Goal: Communication & Community: Share content

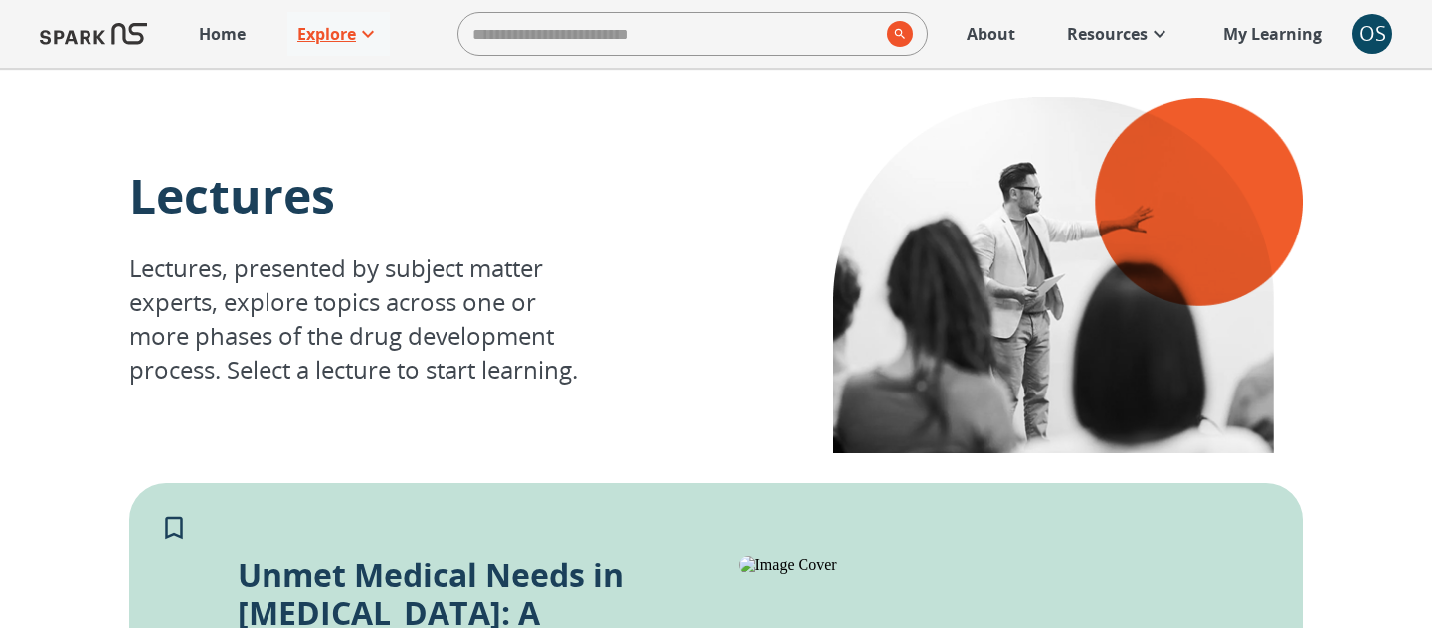
scroll to position [354, 0]
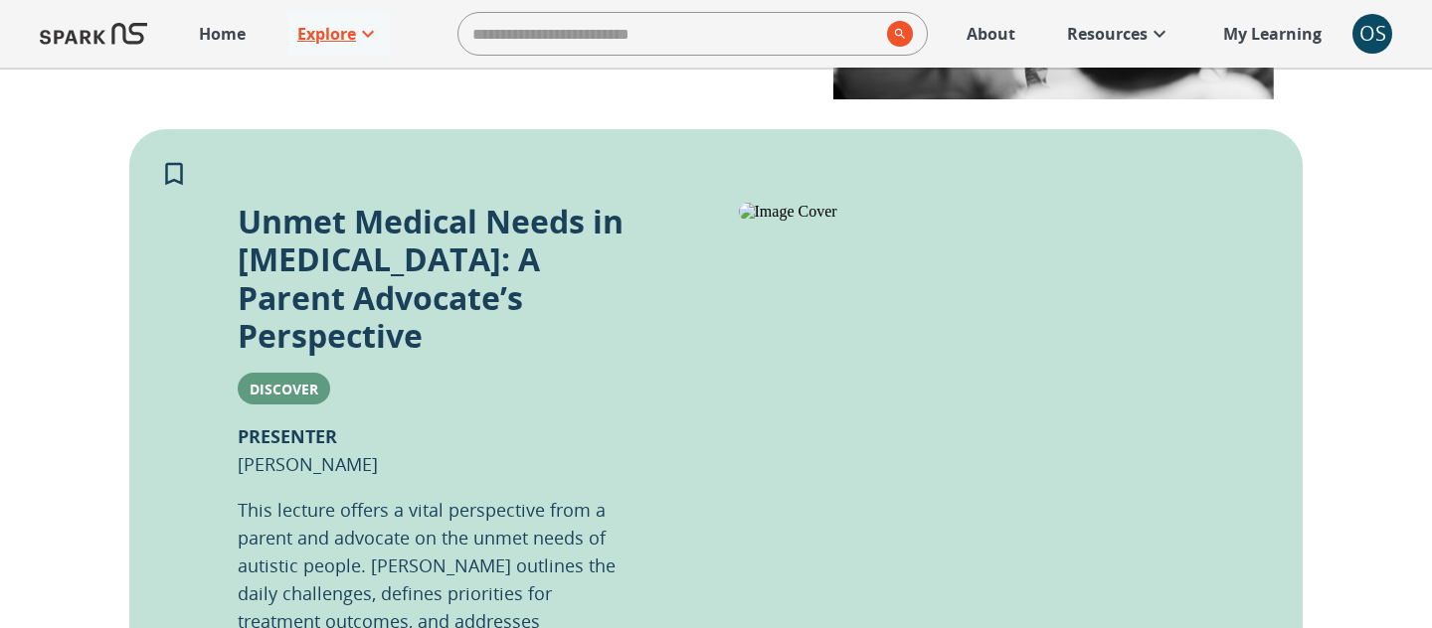
click at [353, 35] on p "Explore" at bounding box center [326, 34] width 59 height 24
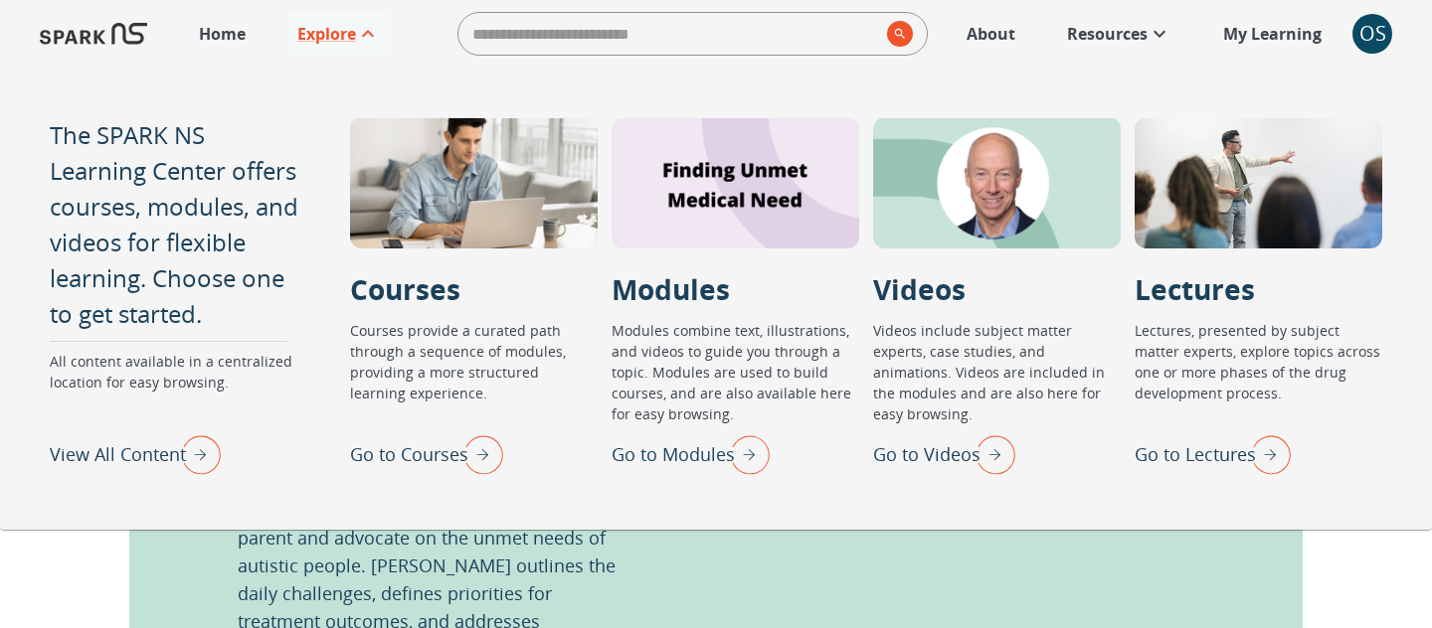
click at [902, 465] on p "Go to Videos" at bounding box center [926, 455] width 107 height 27
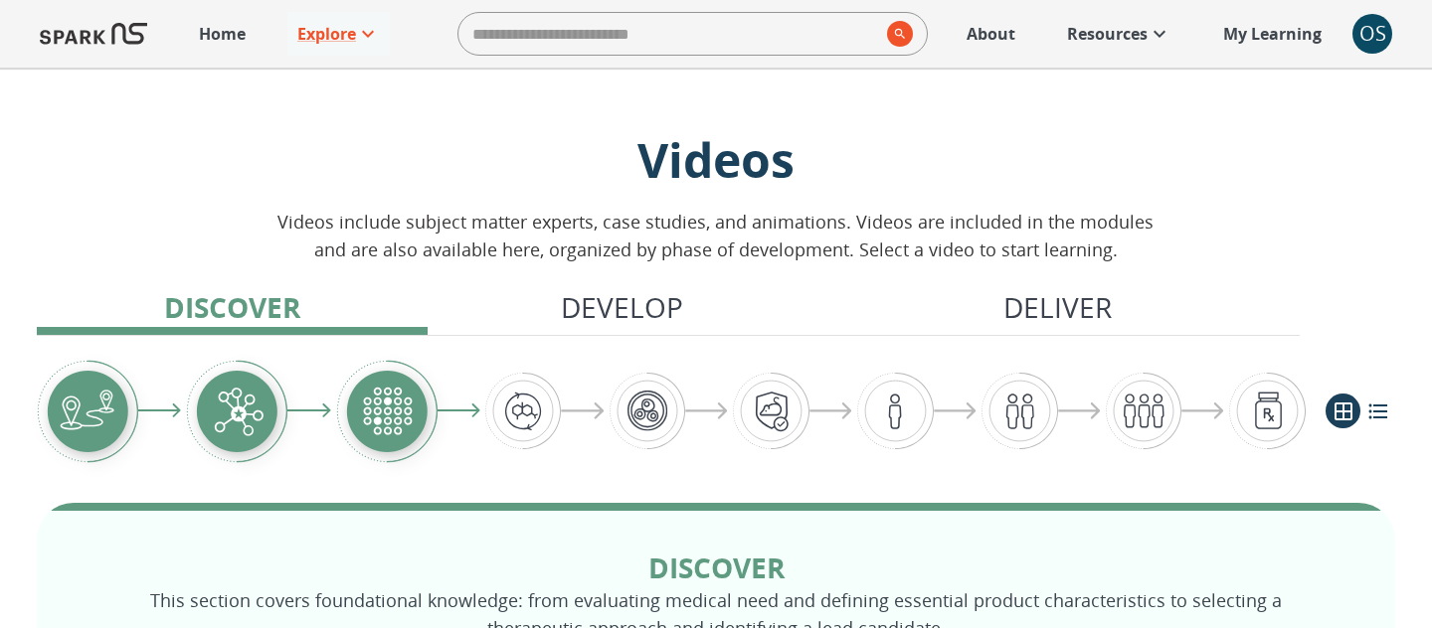
click at [222, 25] on p "Home" at bounding box center [222, 34] width 47 height 24
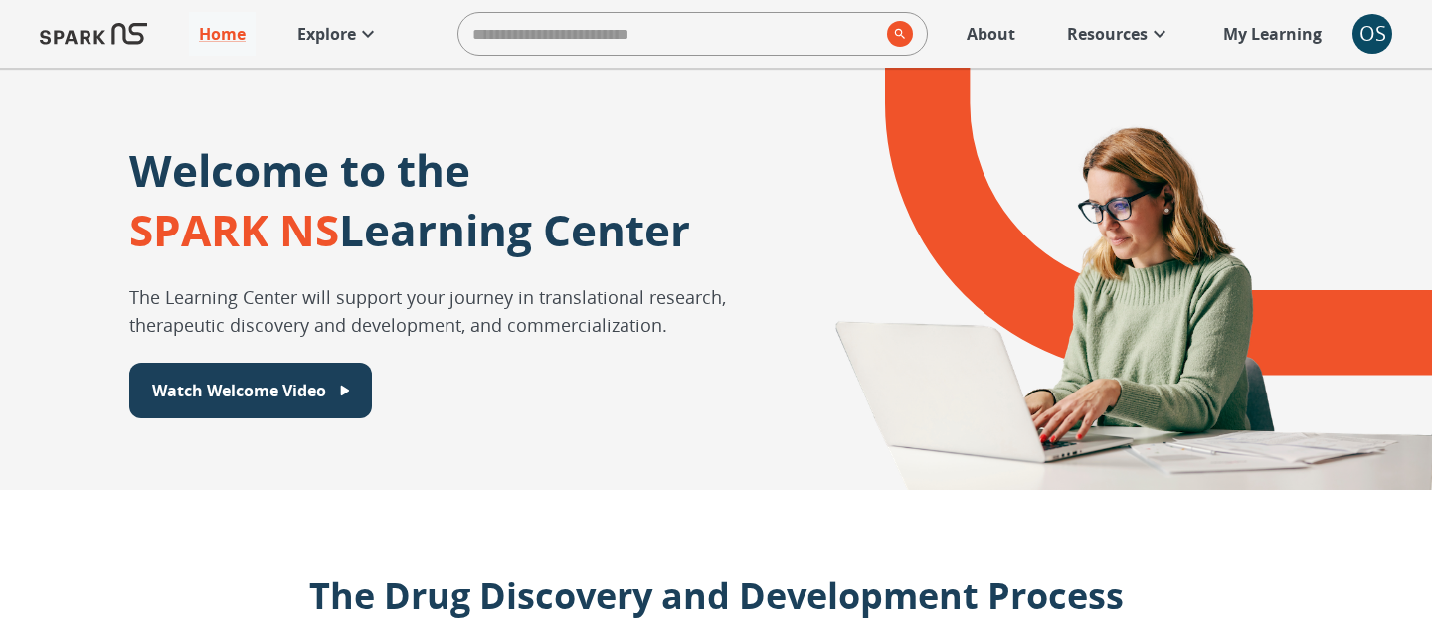
click at [355, 50] on link "Explore" at bounding box center [338, 34] width 102 height 44
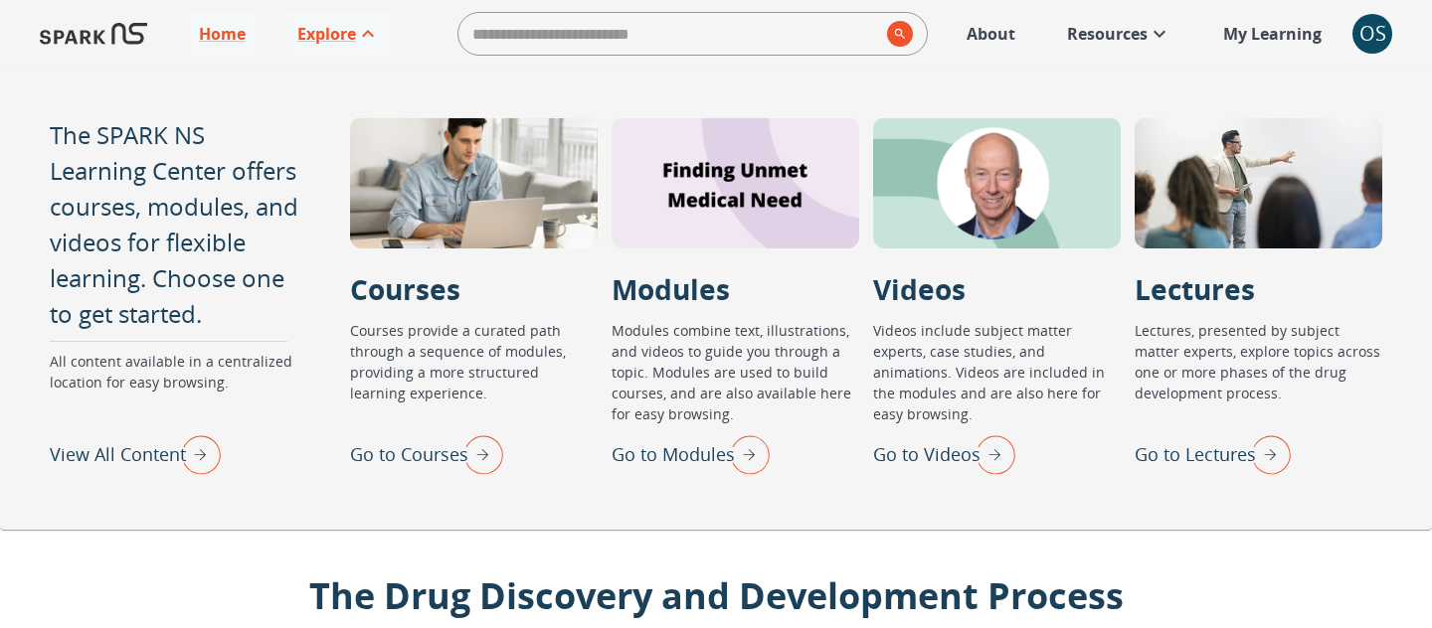
click at [1197, 439] on div "Go to Lectures" at bounding box center [1213, 455] width 156 height 52
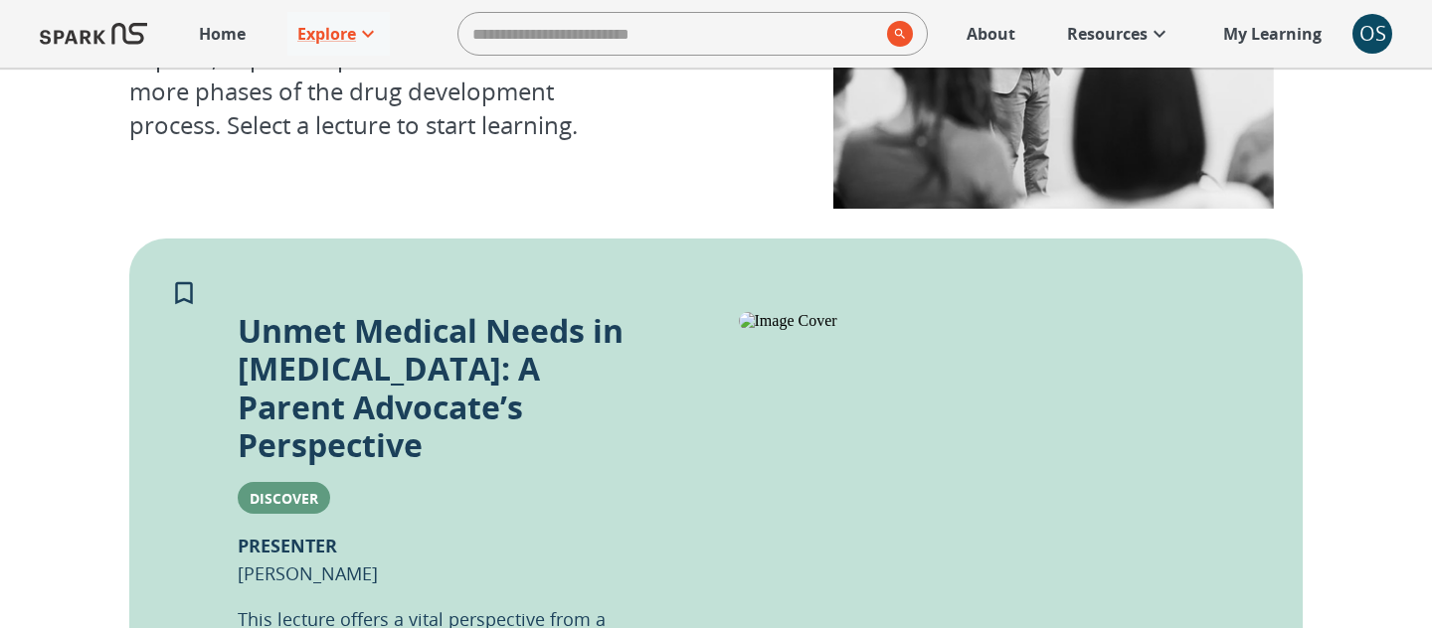
scroll to position [169, 0]
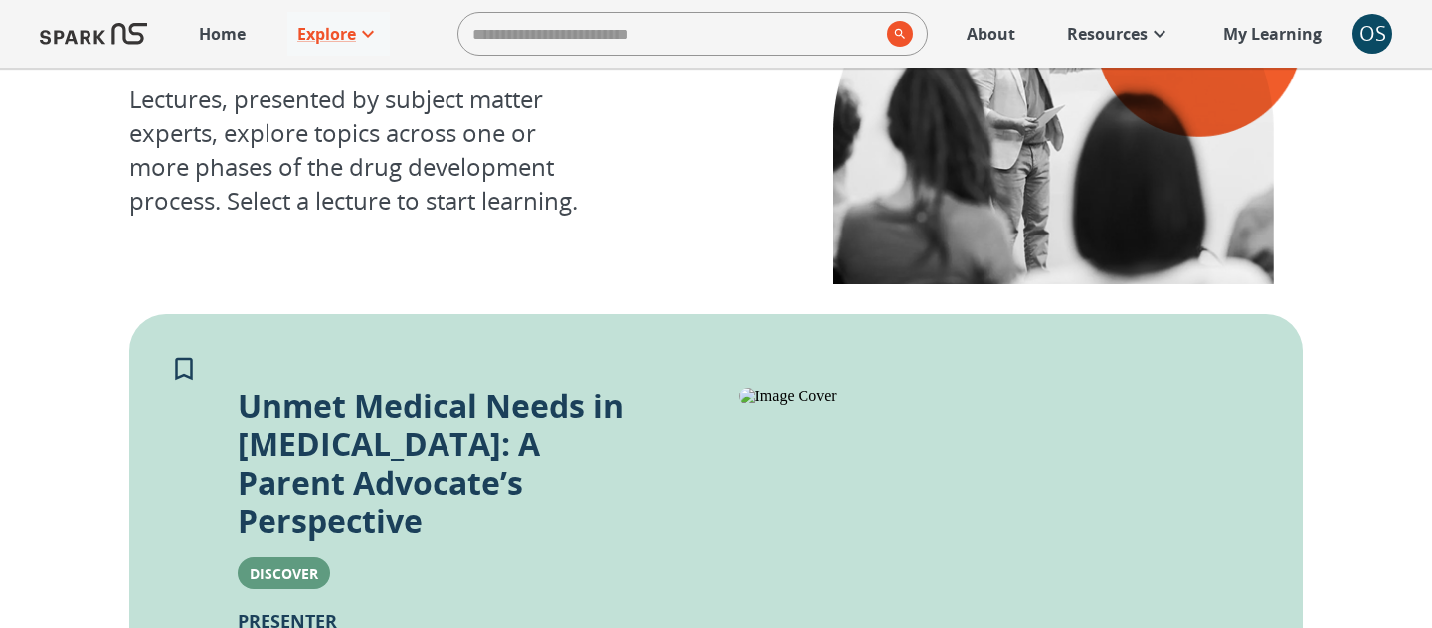
click at [1380, 36] on div "OS" at bounding box center [1372, 34] width 40 height 40
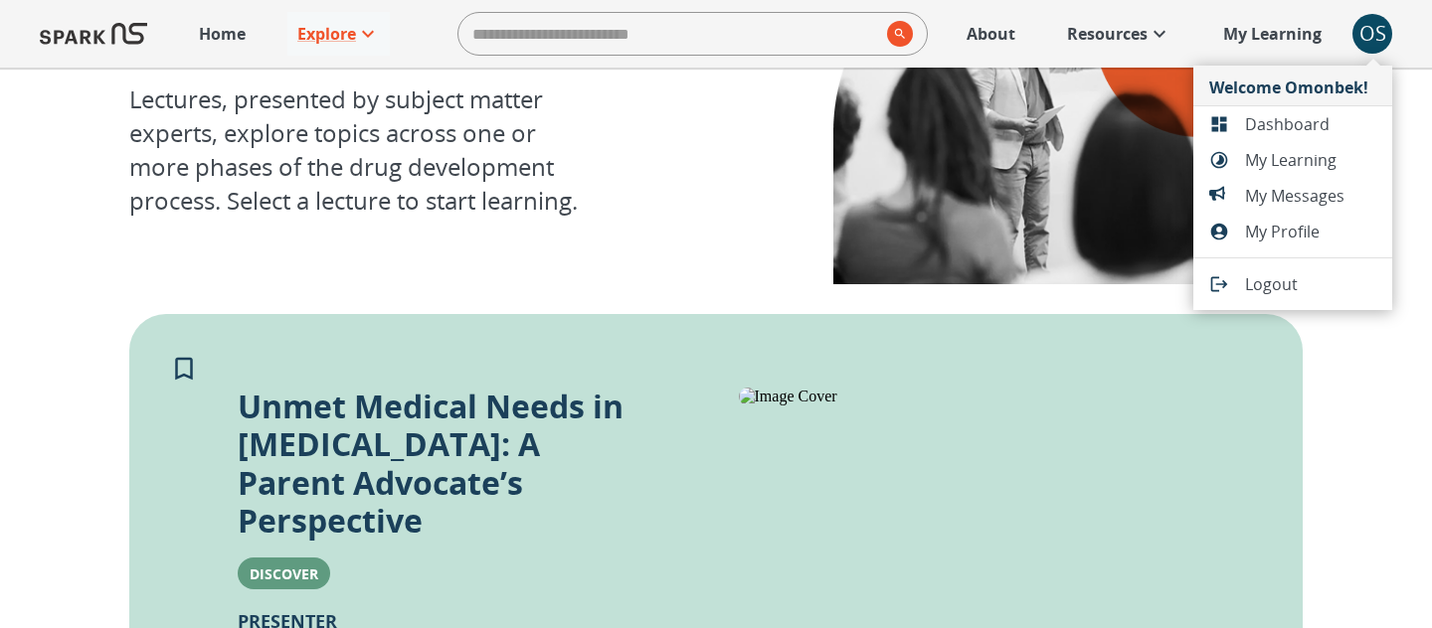
click at [1284, 128] on span "Dashboard" at bounding box center [1310, 124] width 131 height 24
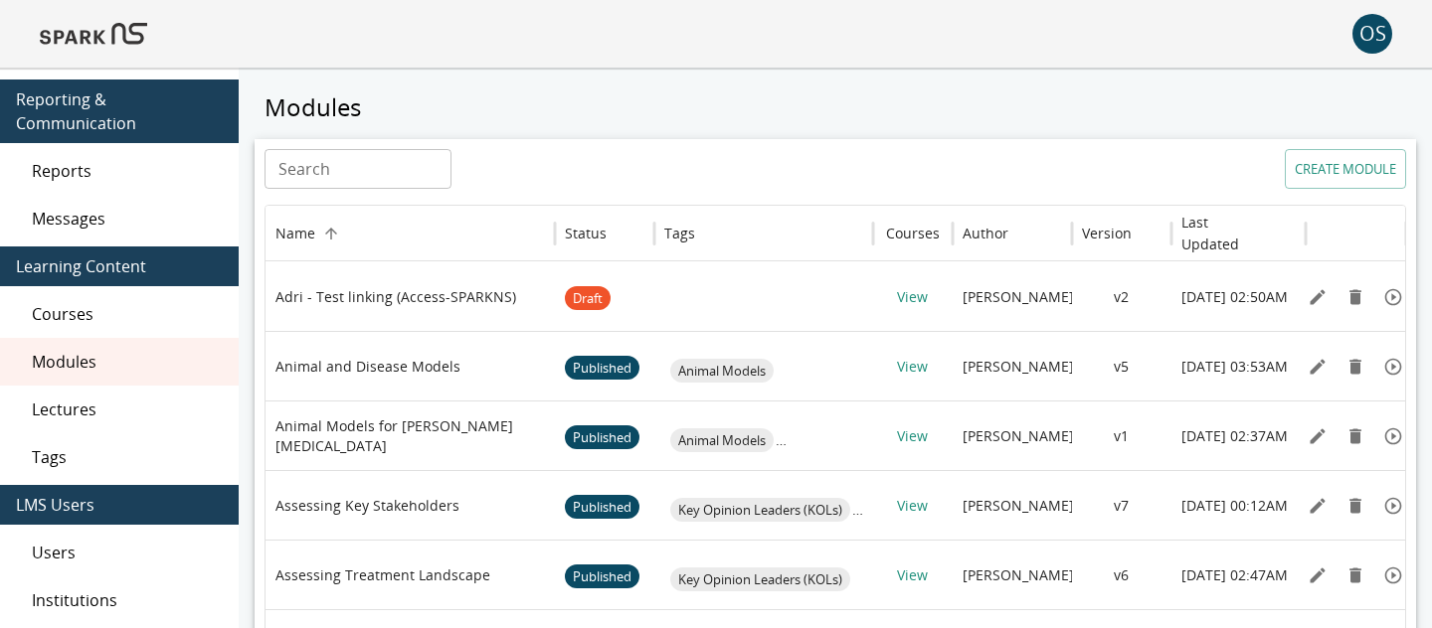
click at [133, 412] on span "Lectures" at bounding box center [127, 410] width 191 height 24
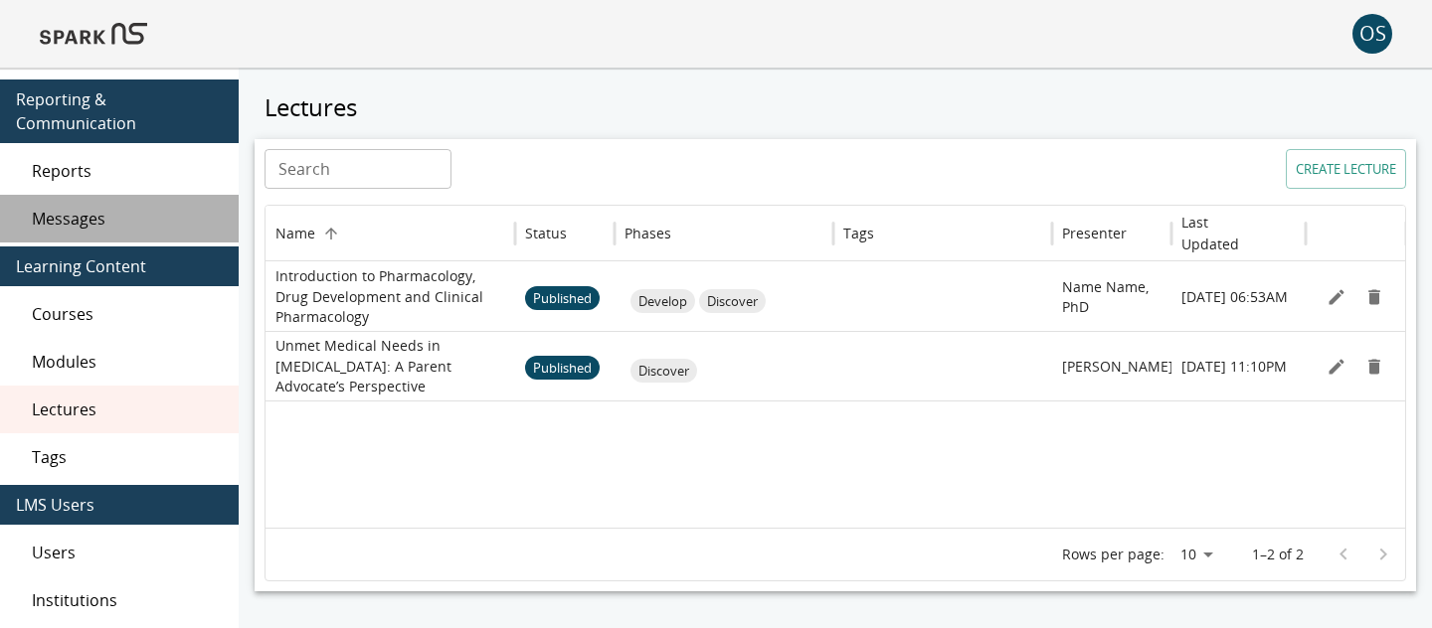
click at [145, 207] on span "Messages" at bounding box center [127, 219] width 191 height 24
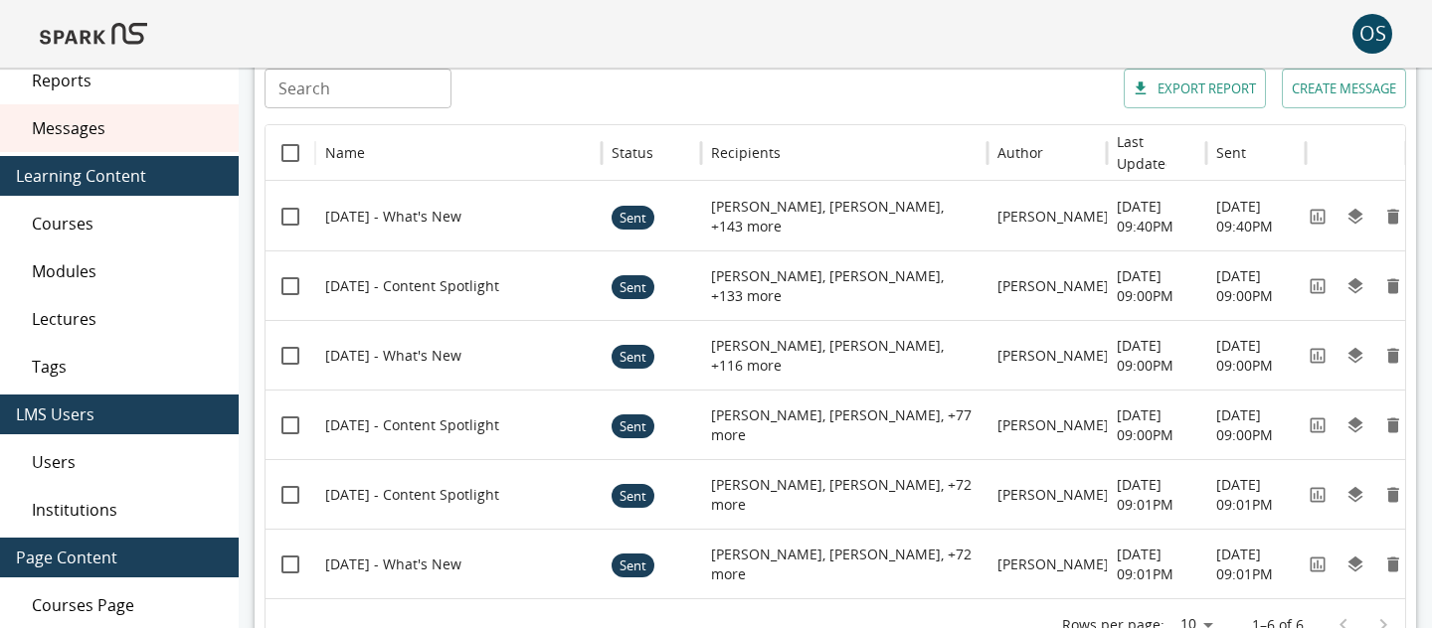
scroll to position [80, 0]
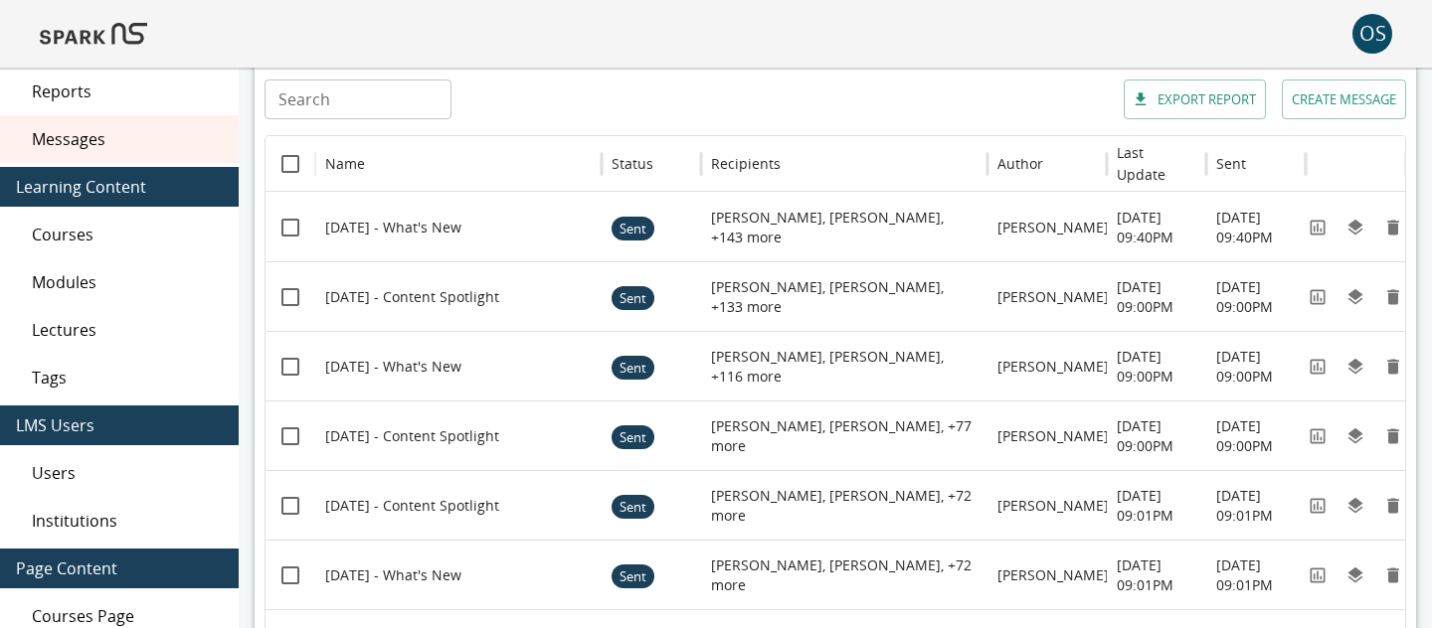
click at [1323, 109] on button "CREATE MESSAGE" at bounding box center [1344, 100] width 124 height 40
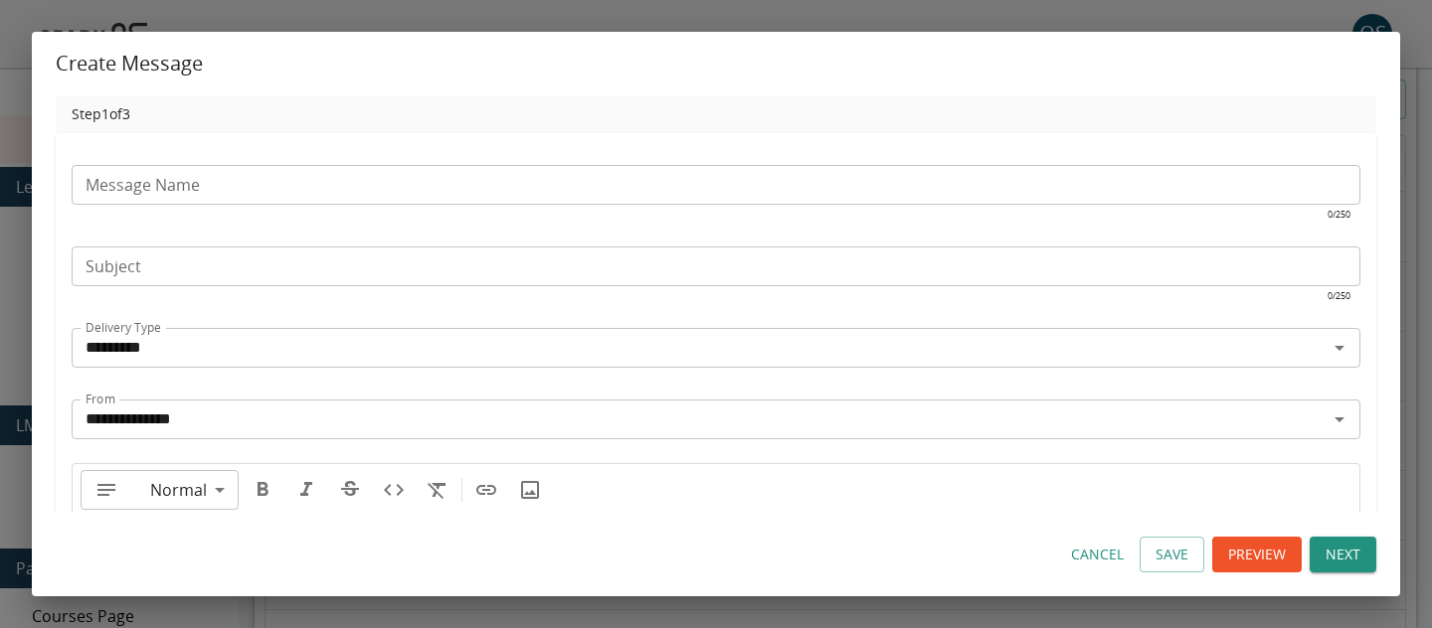
click at [723, 190] on input "Message Name" at bounding box center [716, 185] width 1289 height 40
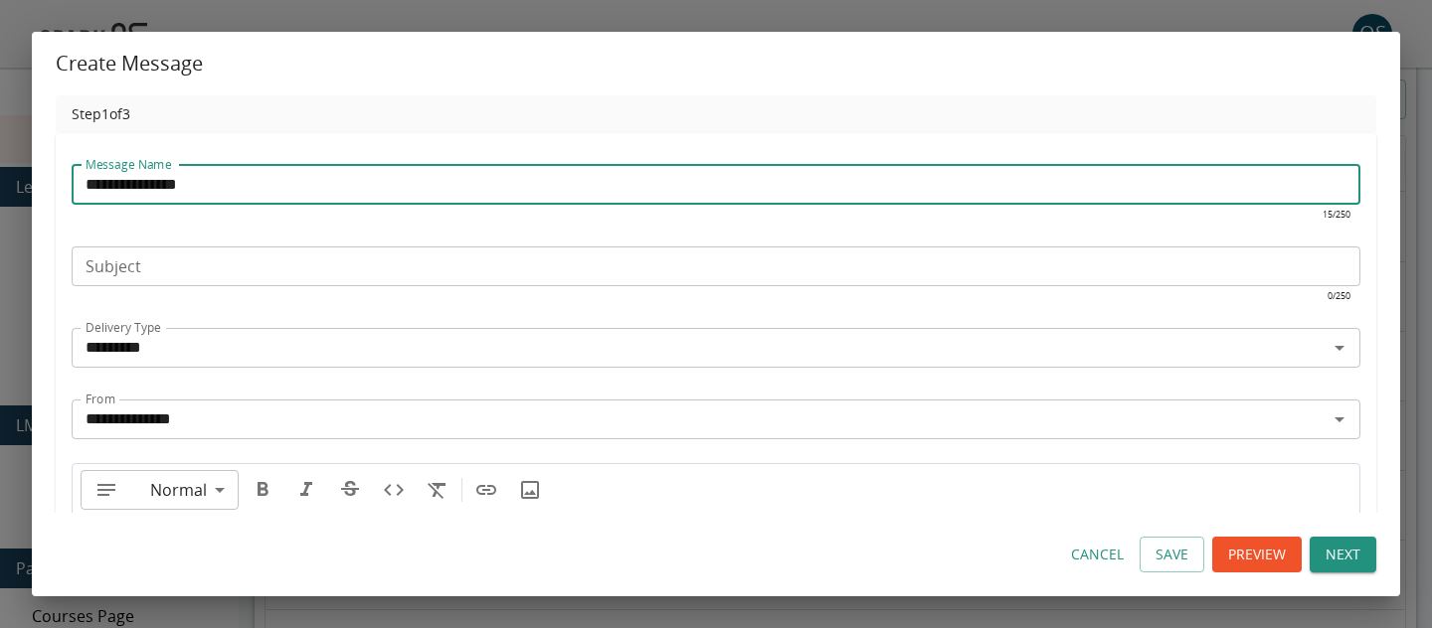
type input "**********"
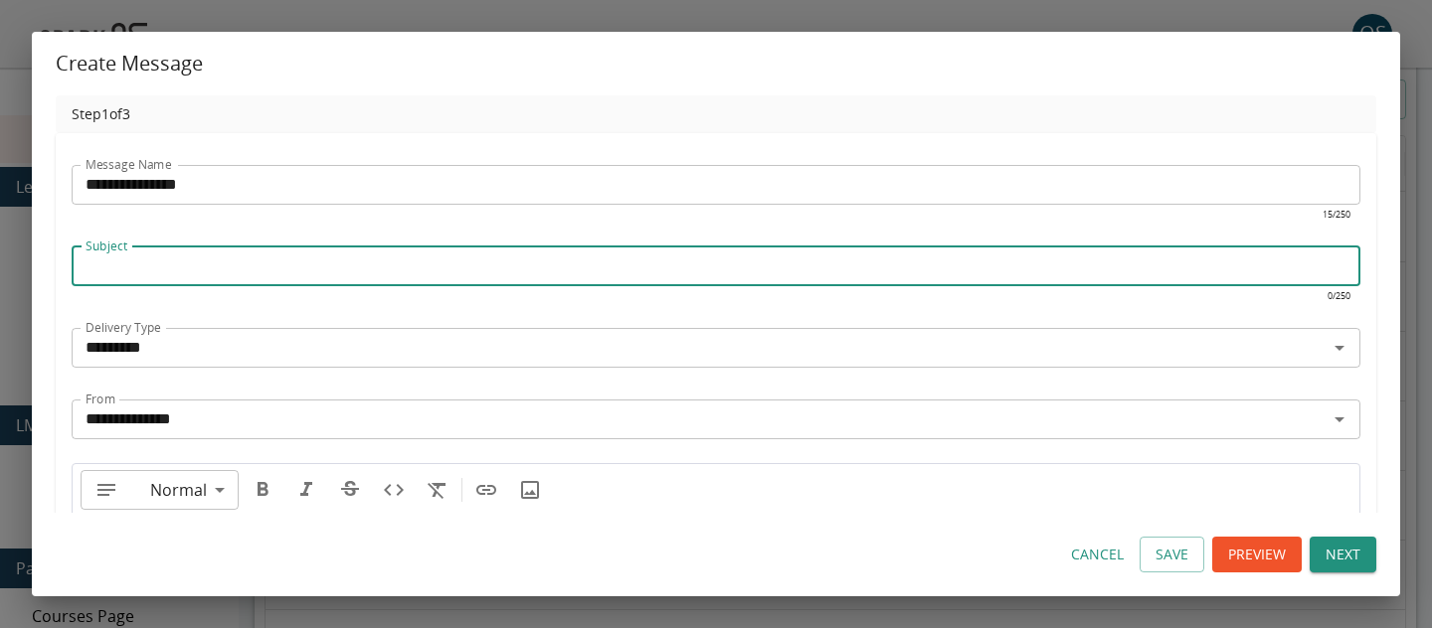
click at [676, 278] on input "Subject" at bounding box center [716, 267] width 1289 height 40
type input "*"
type input "****"
click at [1100, 557] on button "Cancel" at bounding box center [1097, 555] width 69 height 37
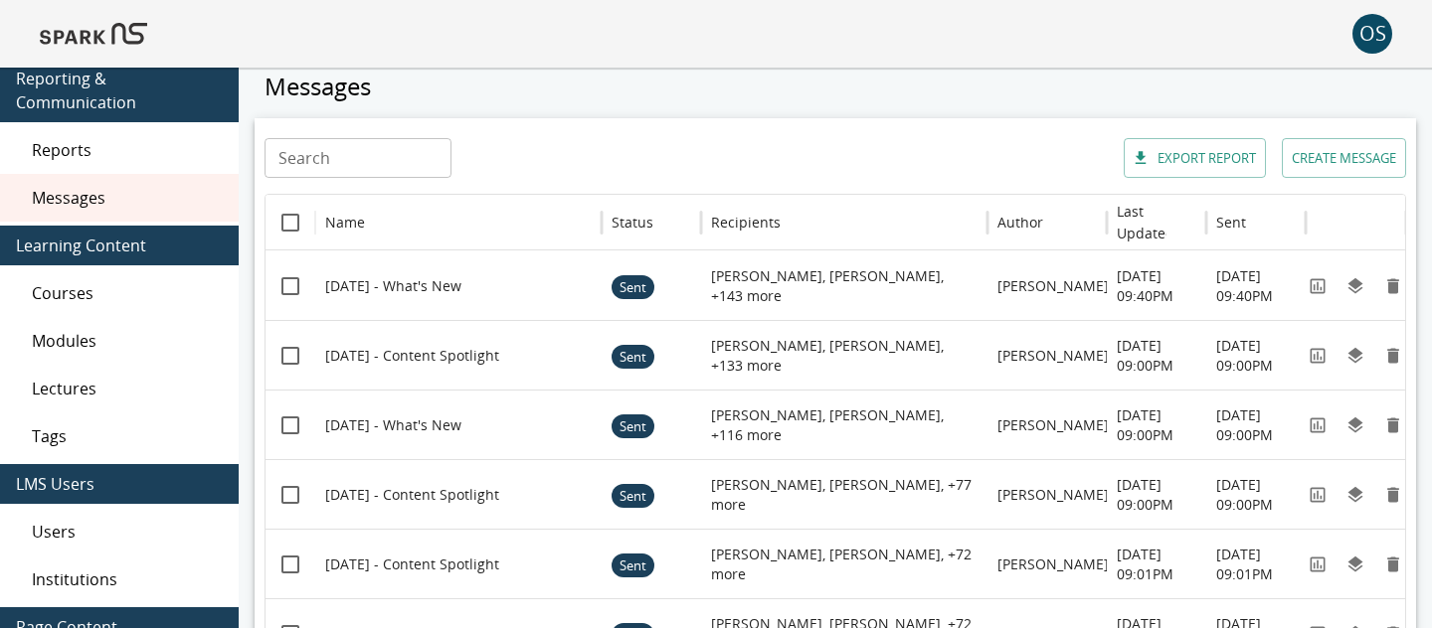
scroll to position [0, 0]
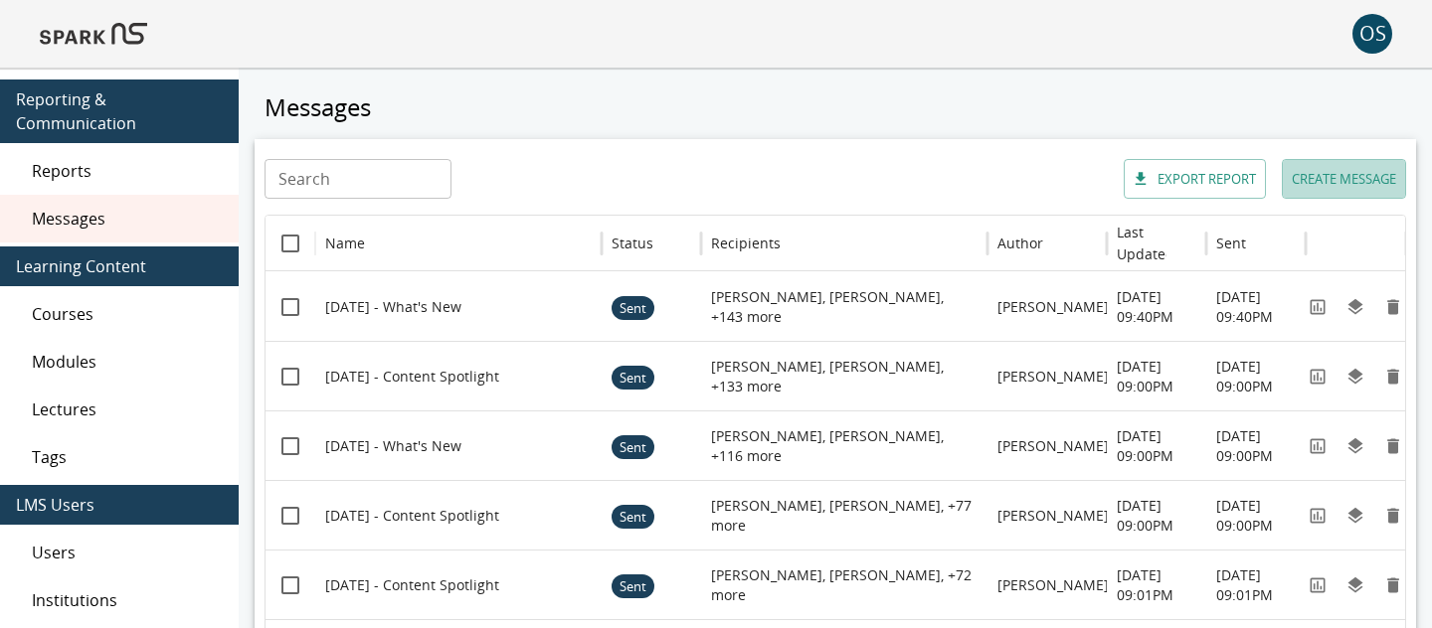
click at [1304, 183] on button "CREATE MESSAGE" at bounding box center [1344, 179] width 124 height 40
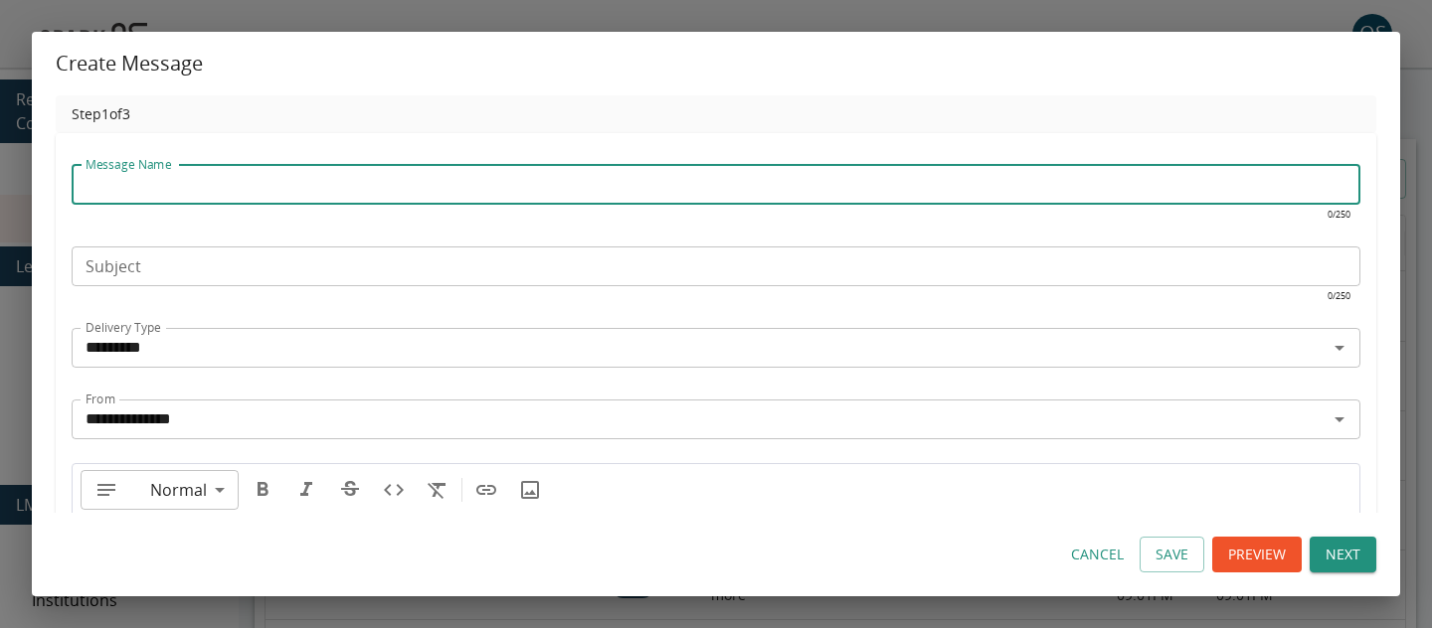
click at [624, 177] on input "Message Name" at bounding box center [716, 185] width 1289 height 40
type input "**********"
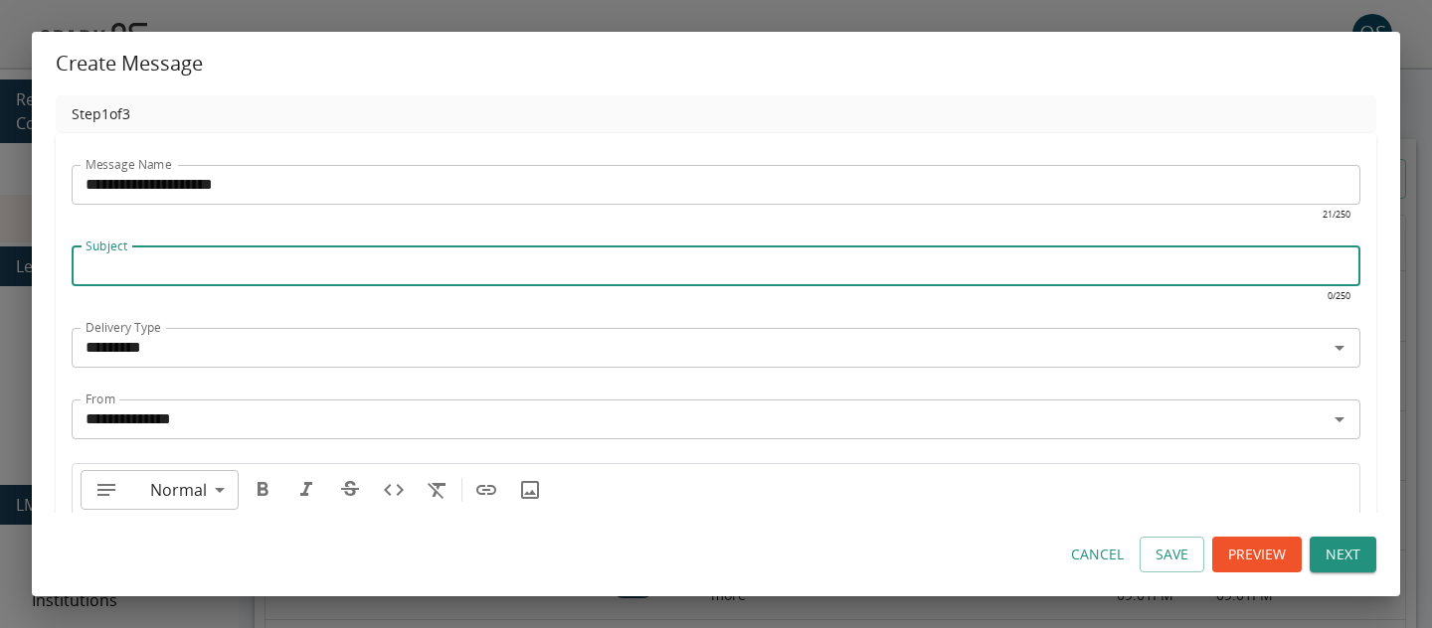
click at [585, 258] on input "Subject" at bounding box center [716, 267] width 1289 height 40
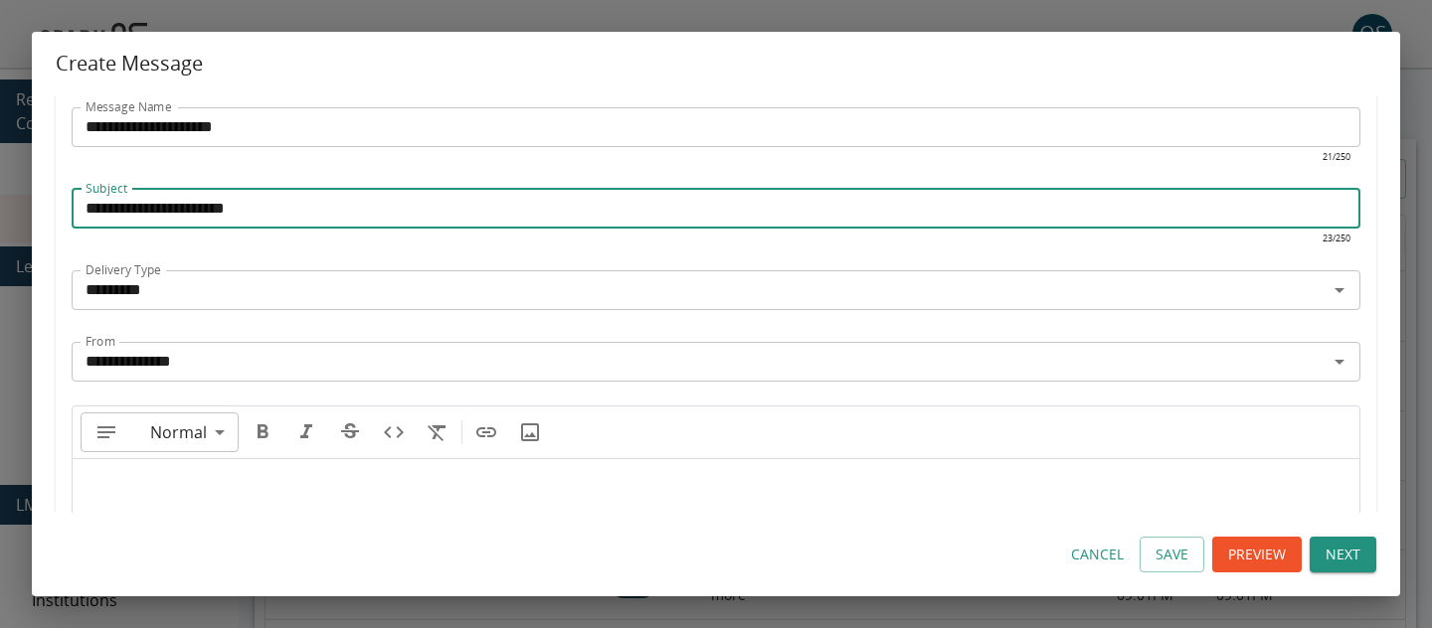
scroll to position [62, 0]
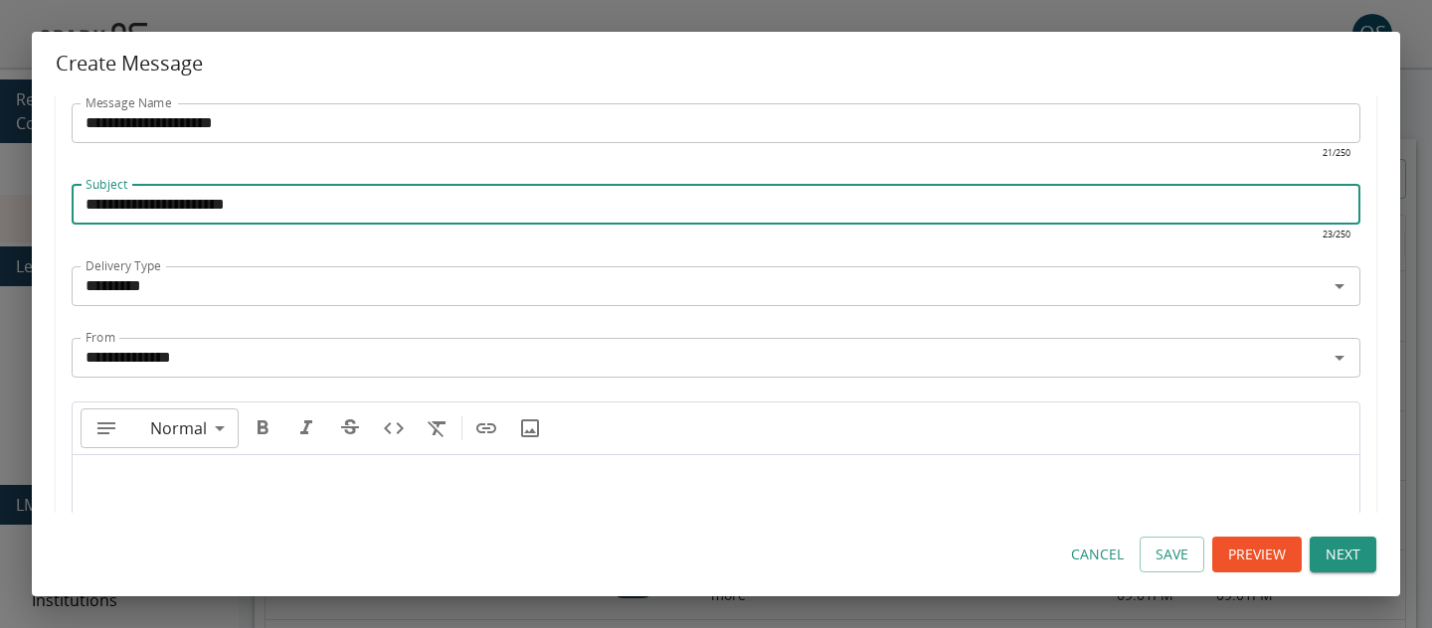
type input "**********"
click at [431, 289] on input "*********" at bounding box center [700, 286] width 1244 height 28
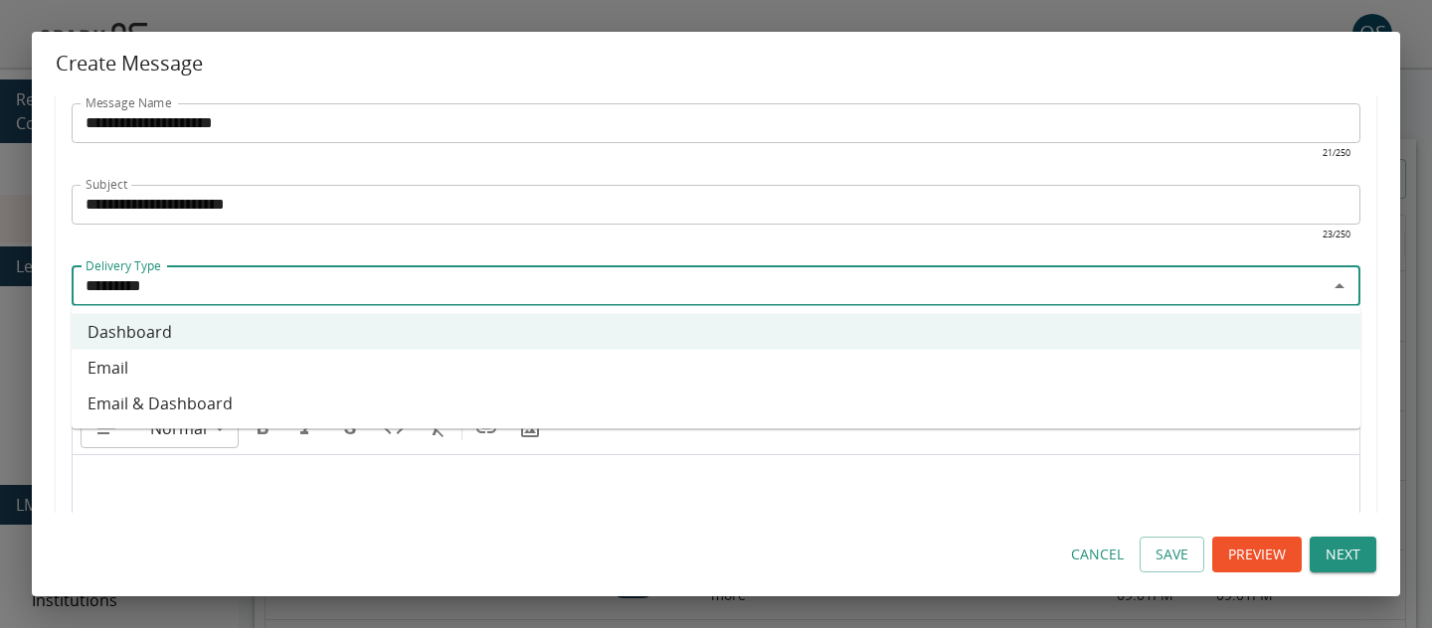
click at [386, 358] on li "Email" at bounding box center [716, 368] width 1289 height 36
type input "*****"
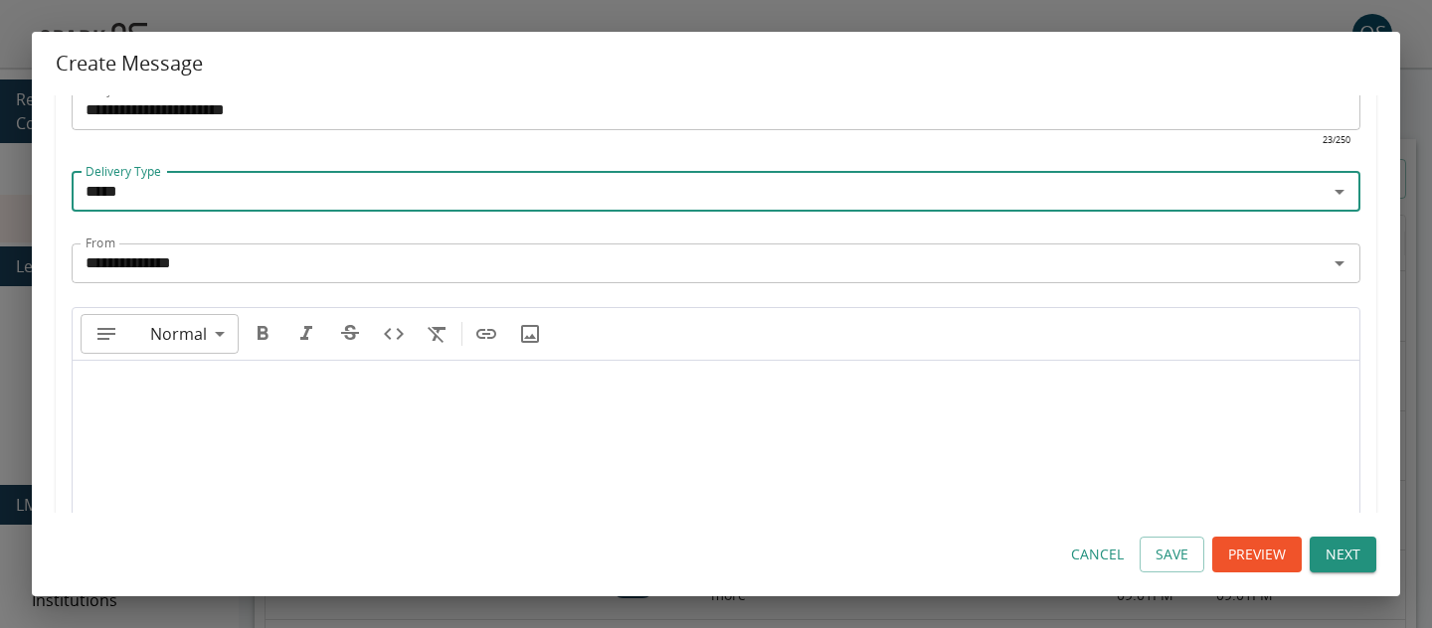
scroll to position [164, 0]
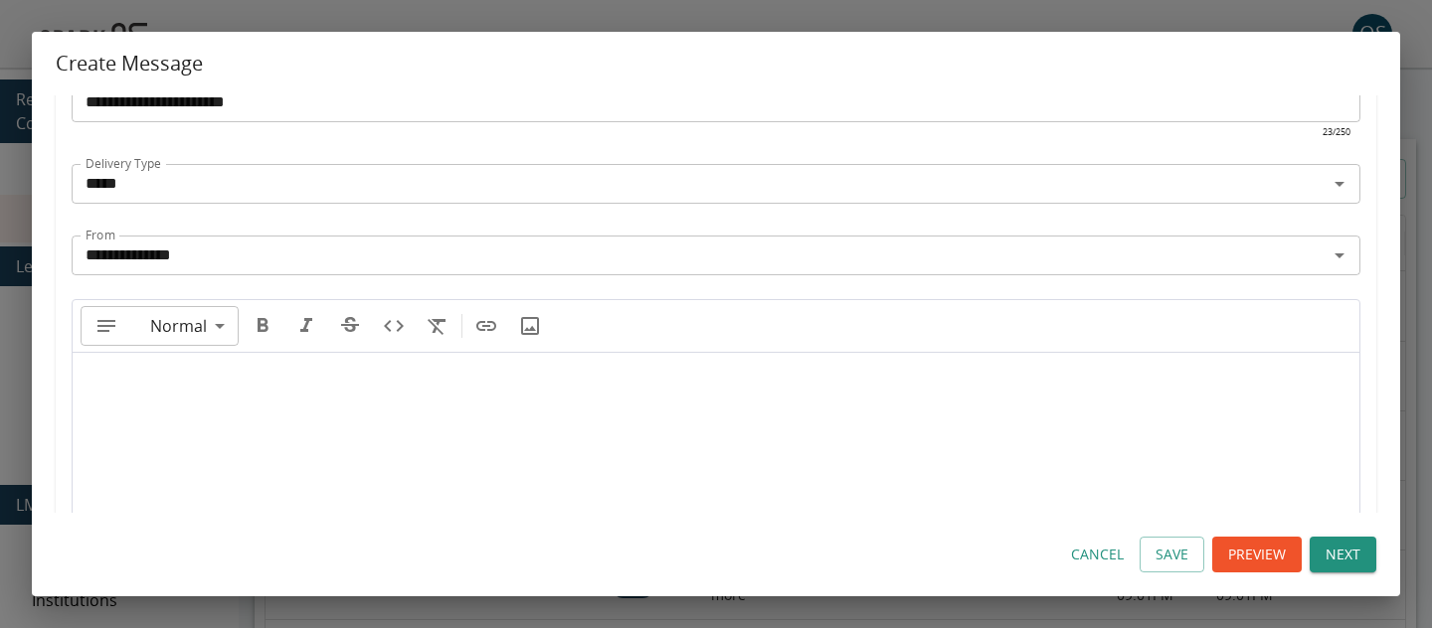
click at [251, 379] on div at bounding box center [716, 433] width 1287 height 159
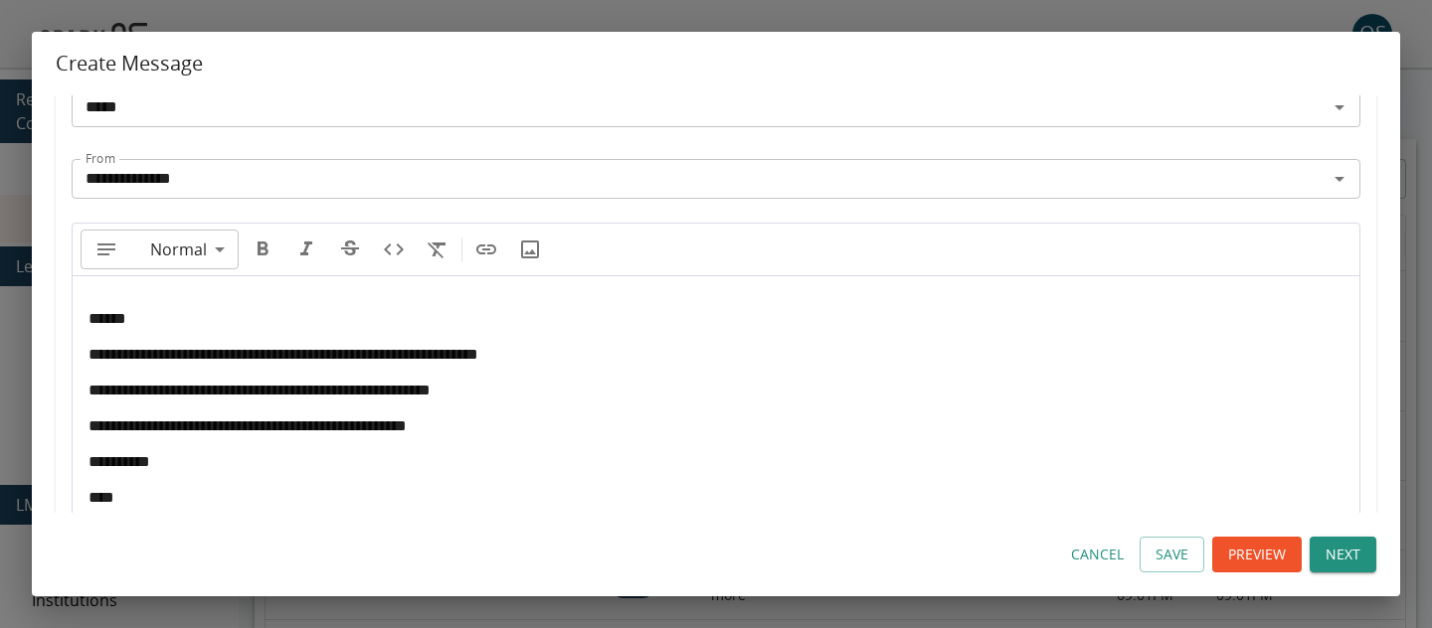
scroll to position [416, 0]
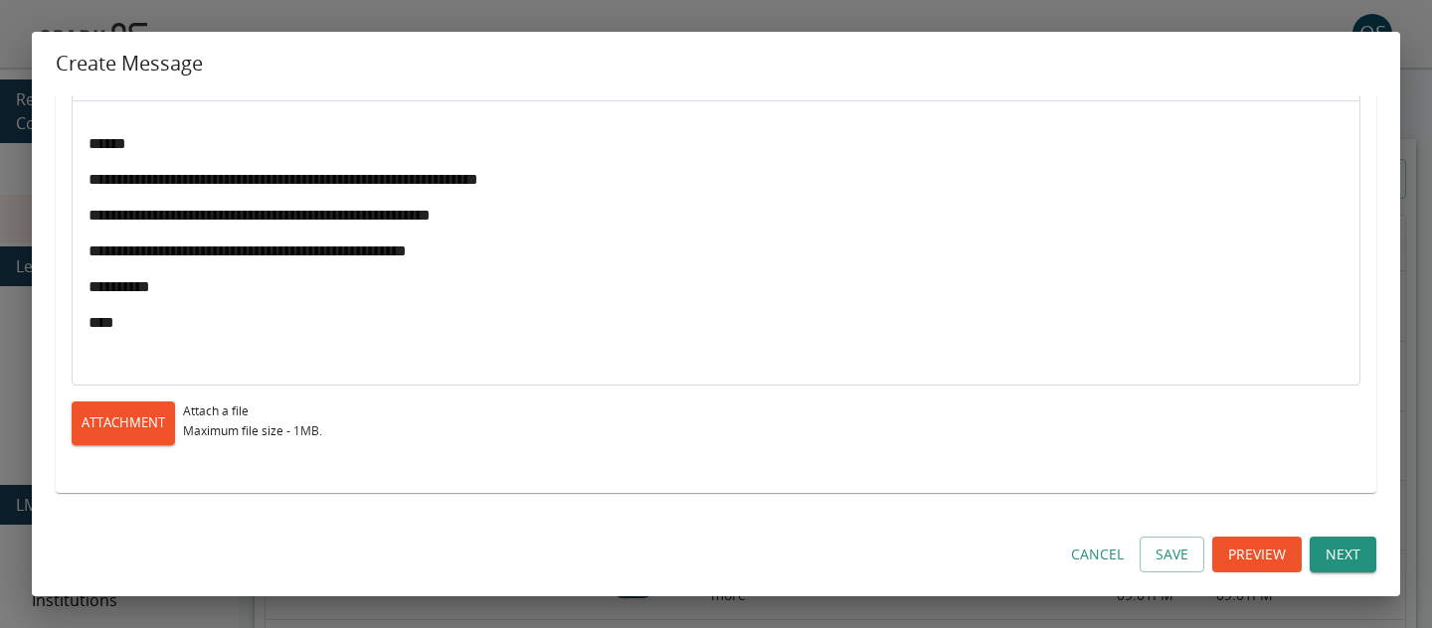
click at [1255, 565] on button "Preview" at bounding box center [1256, 555] width 89 height 37
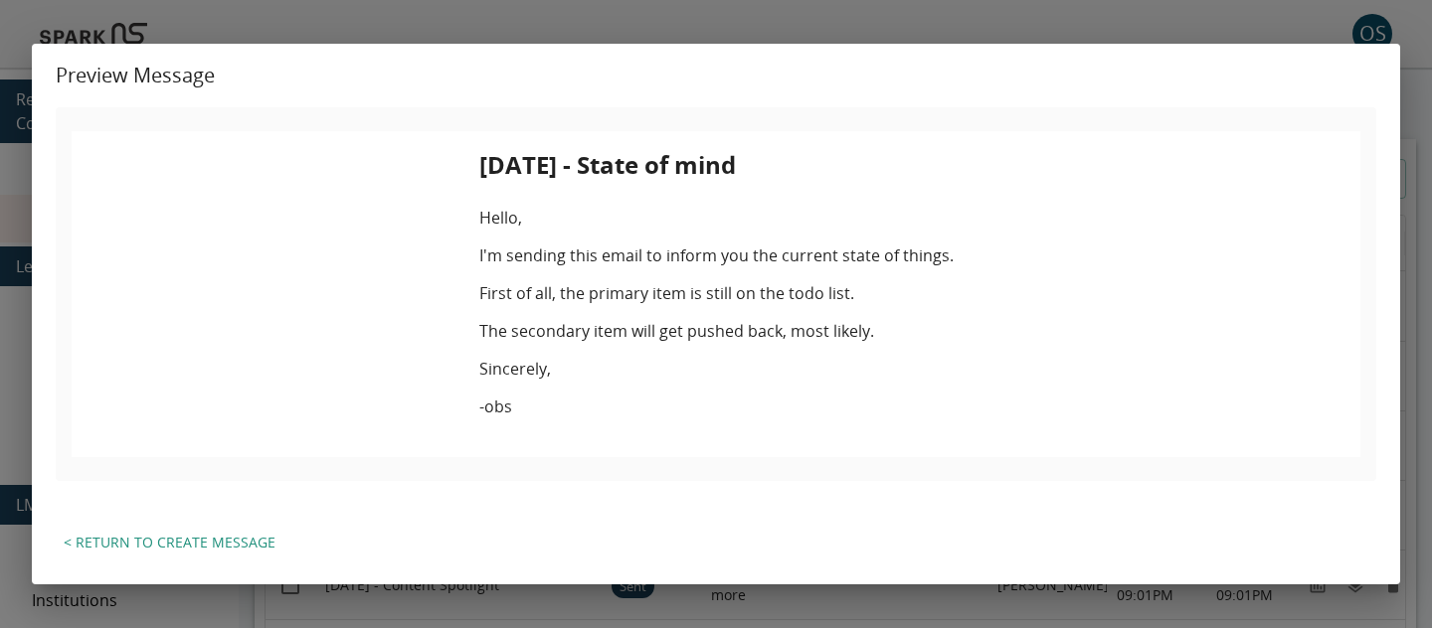
scroll to position [0, 0]
click at [254, 548] on button "< Return to Create Message" at bounding box center [170, 543] width 228 height 37
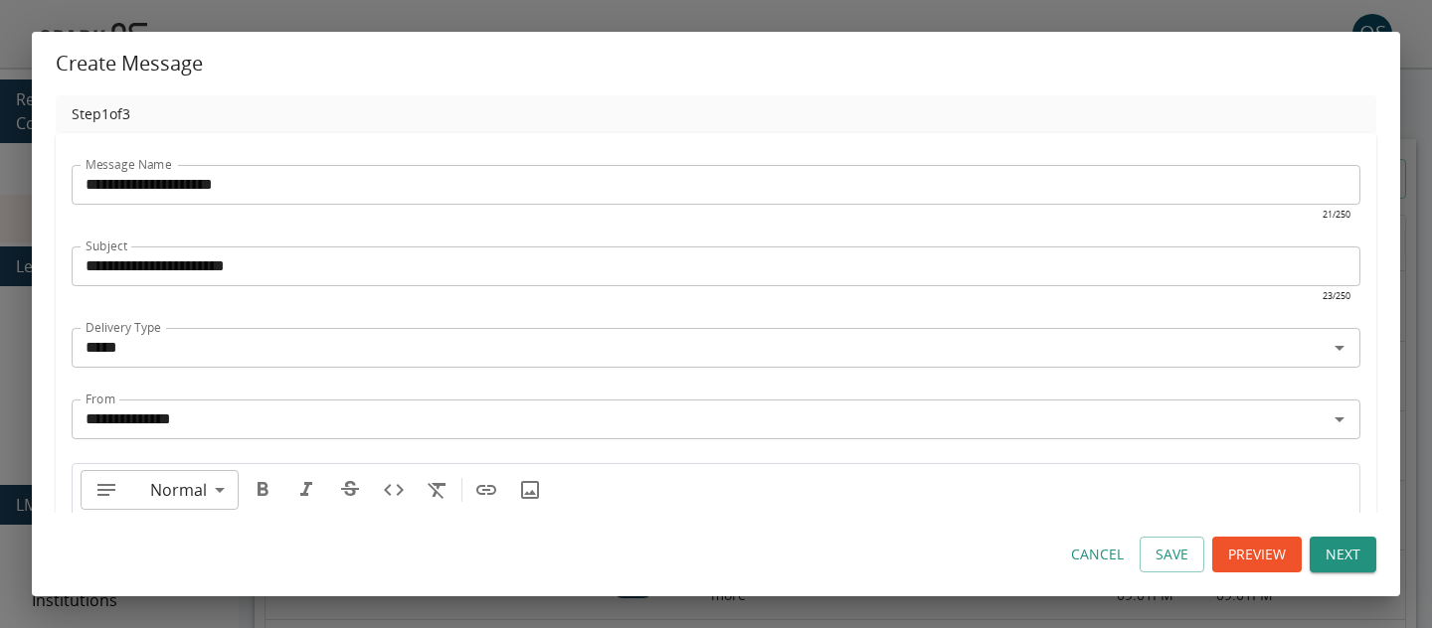
click at [1365, 563] on button "Next" at bounding box center [1343, 555] width 67 height 37
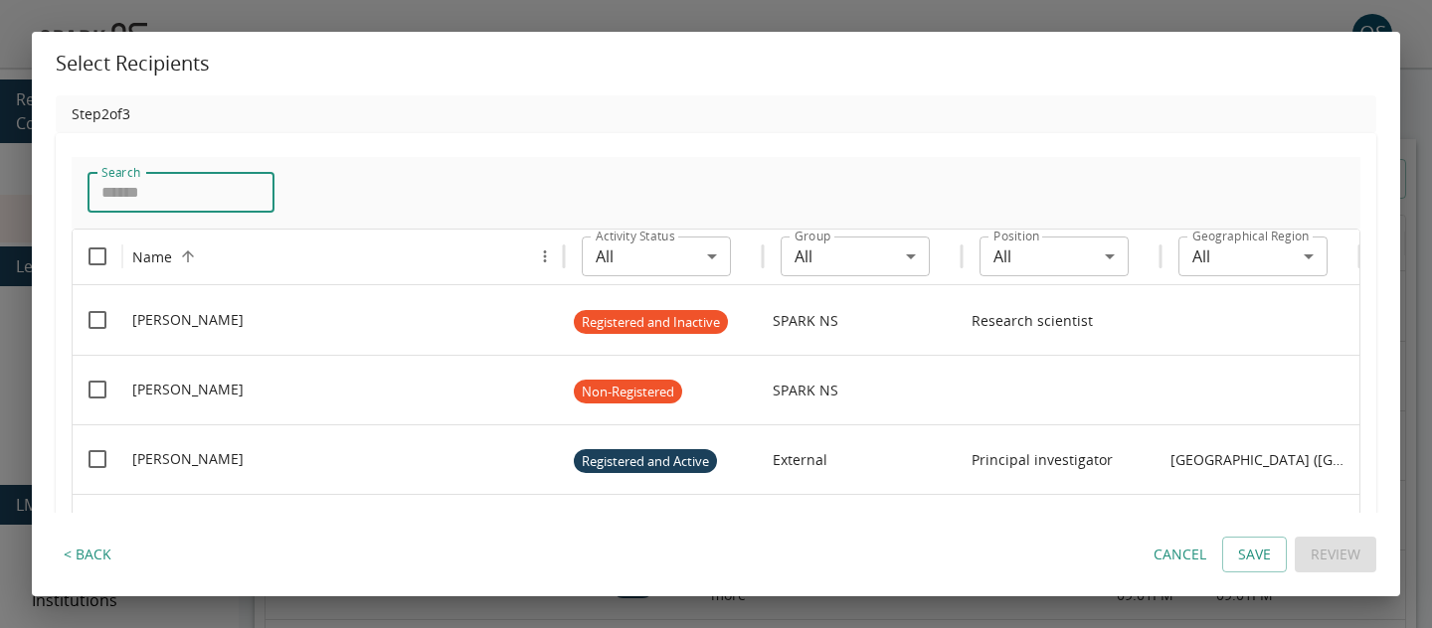
click at [250, 198] on input "Search" at bounding box center [181, 193] width 187 height 40
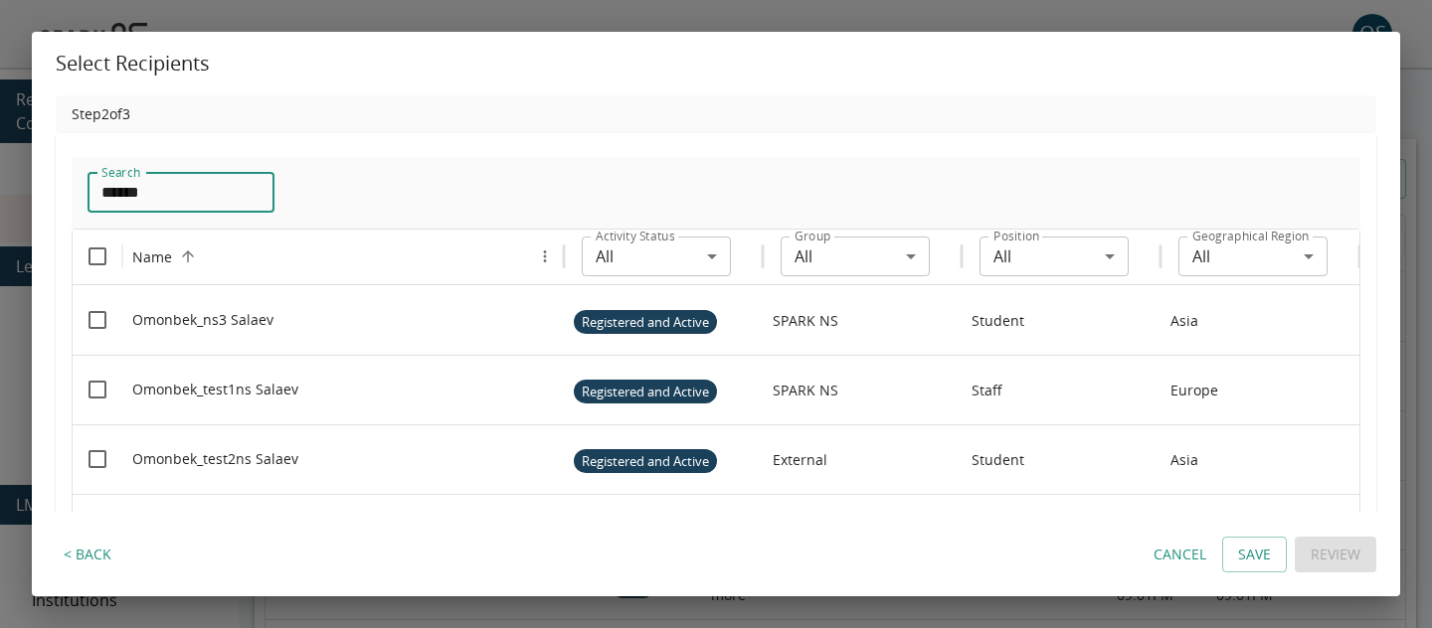
type input "******"
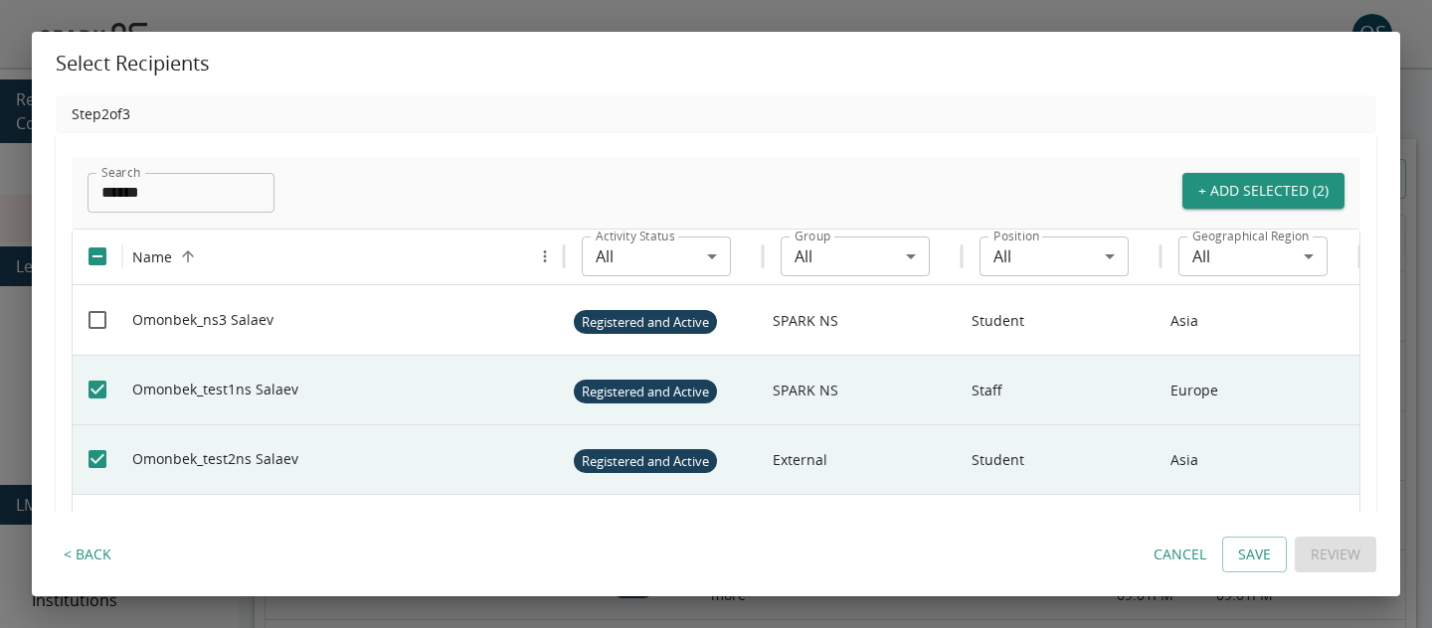
click at [1272, 184] on button "+ Add Selected (2)" at bounding box center [1263, 191] width 162 height 37
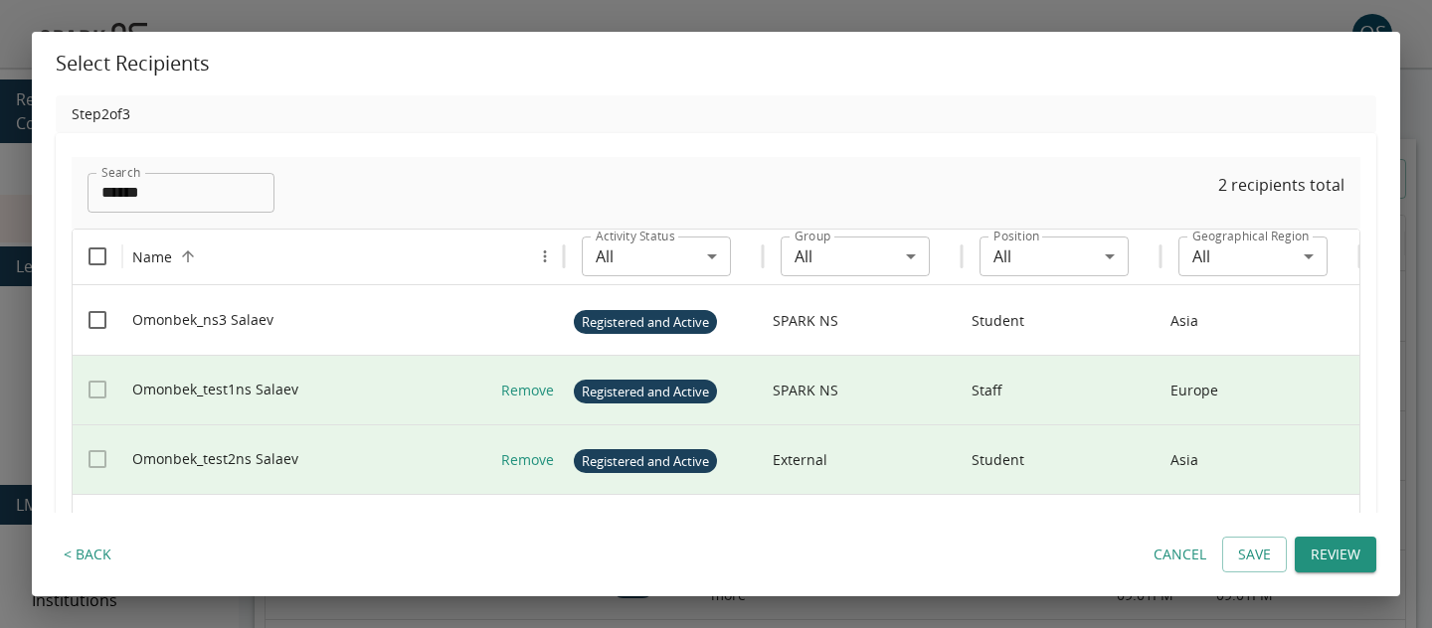
click at [1343, 564] on button "Review" at bounding box center [1336, 555] width 82 height 37
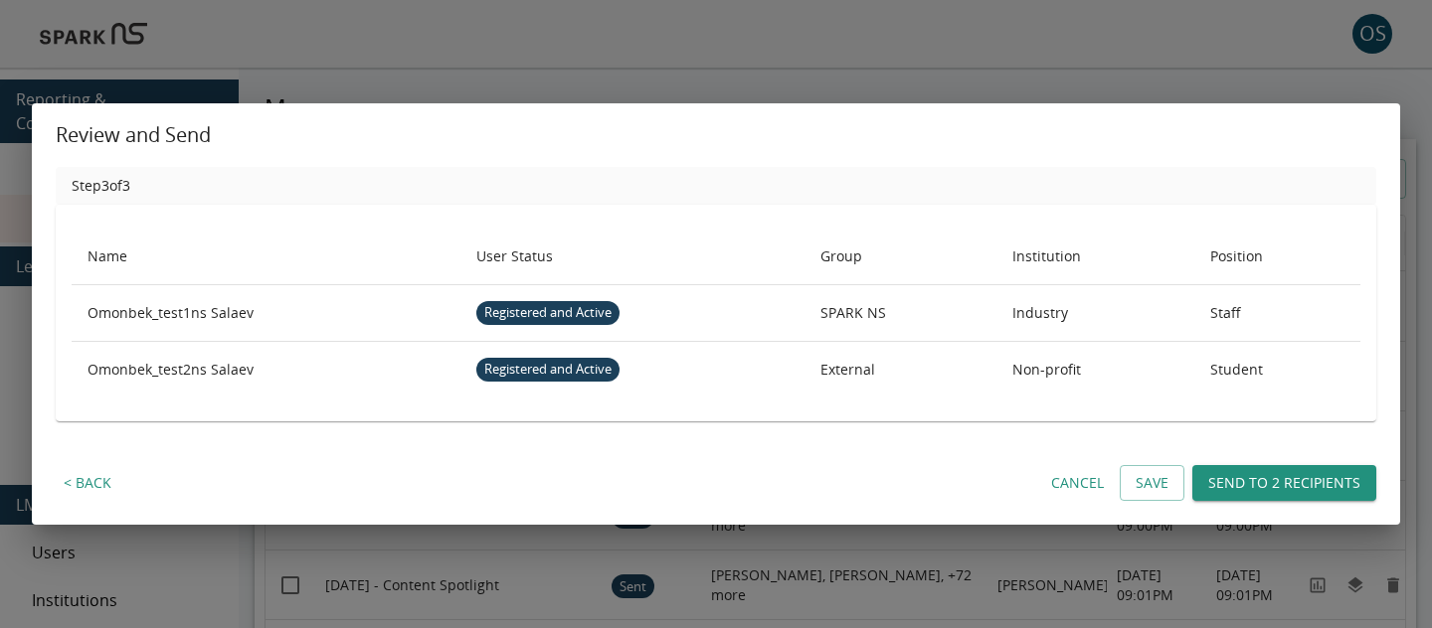
click at [1259, 488] on button "Send to 2 recipients" at bounding box center [1284, 483] width 184 height 37
